Goal: Information Seeking & Learning: Find specific page/section

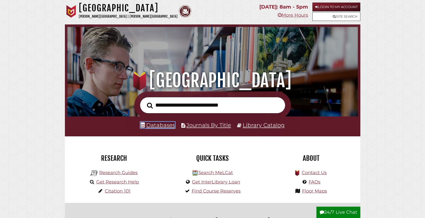
click at [162, 129] on link "Databases" at bounding box center [157, 125] width 35 height 7
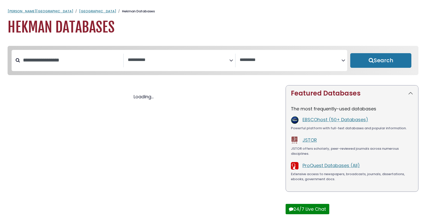
select select "Database Subject Filter"
select select "Database Vendors Filter"
select select "Database Subject Filter"
select select "Database Vendors Filter"
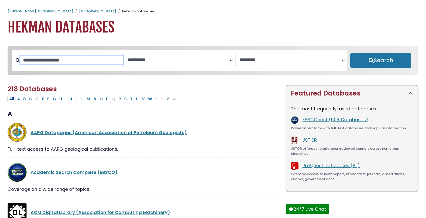
click at [55, 64] on input "Search database by title or keyword" at bounding box center [71, 60] width 103 height 8
type input "****"
click at [350, 53] on button "Search" at bounding box center [380, 60] width 61 height 15
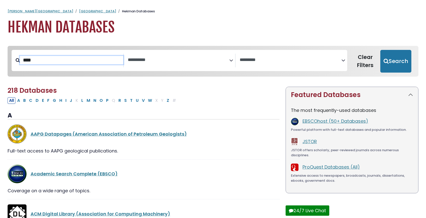
select select "Database Subject Filter"
select select "Database Vendors Filter"
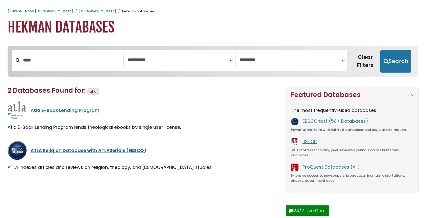
click at [77, 154] on link "ATLA Religion Database with ATLASerials (EBSCO)" at bounding box center [89, 150] width 116 height 6
click at [80, 154] on link "ATLA Religion Database with ATLASerials (EBSCO)" at bounding box center [89, 150] width 116 height 6
